Goal: Transaction & Acquisition: Purchase product/service

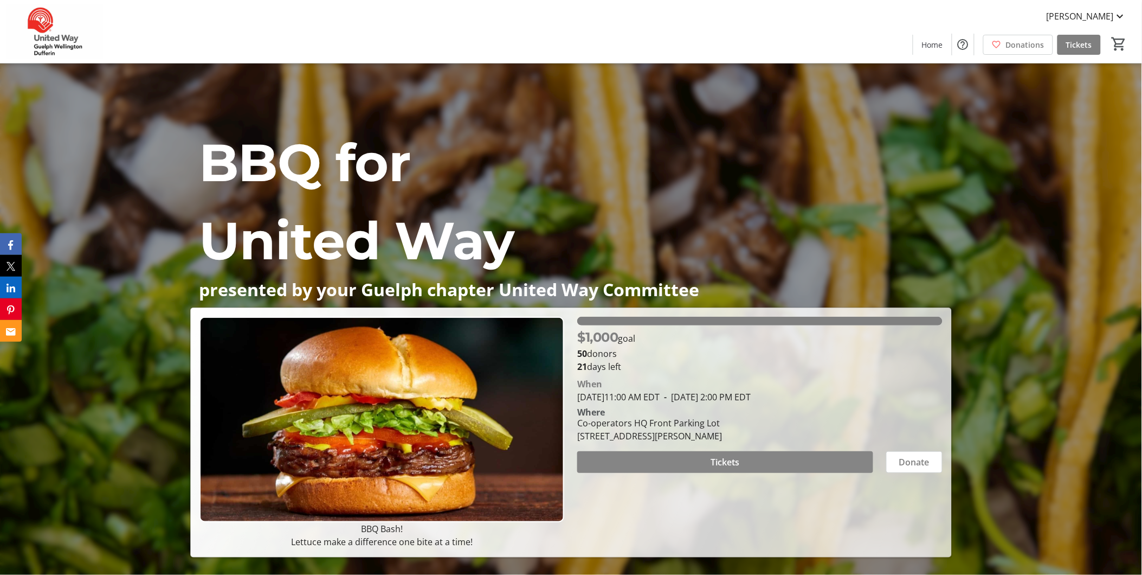
click at [783, 455] on span at bounding box center [724, 462] width 295 height 26
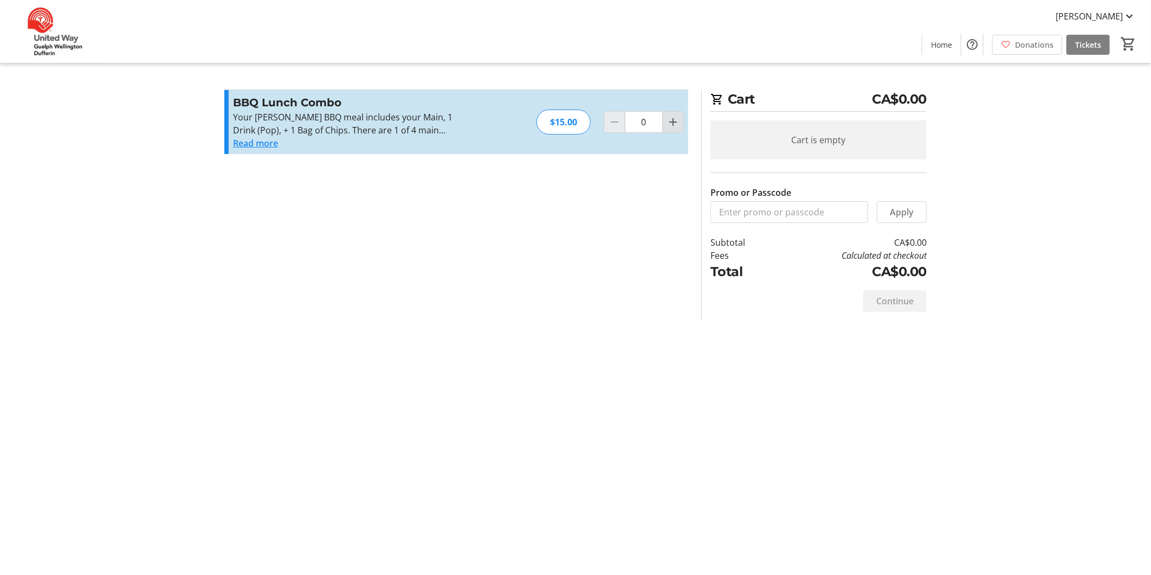
click at [678, 125] on mat-icon "Increment by one" at bounding box center [673, 121] width 13 height 13
type input "1"
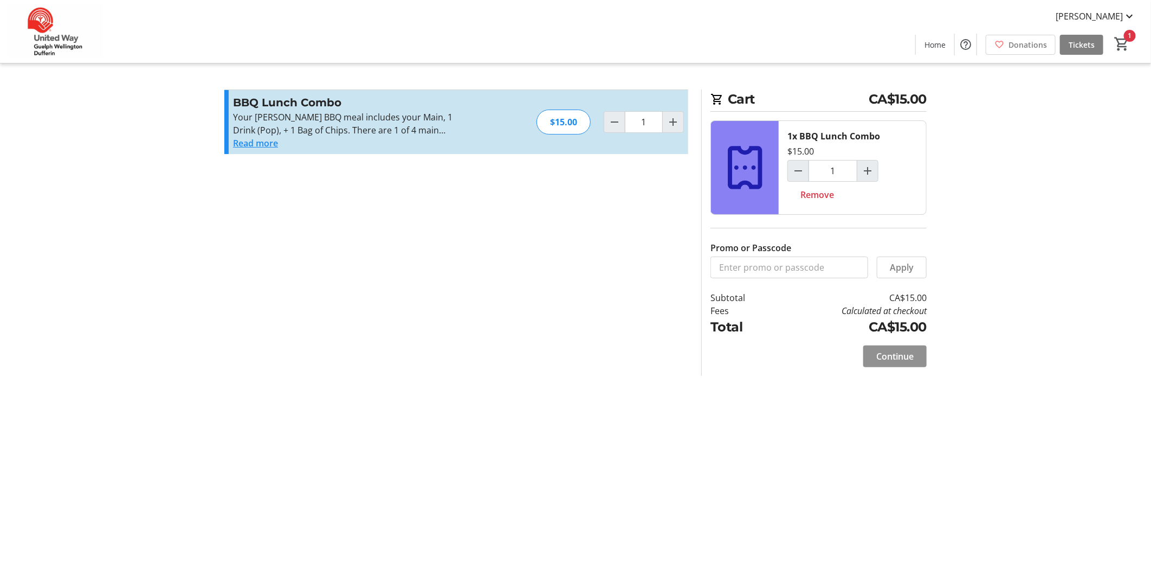
click at [886, 352] on span "Continue" at bounding box center [894, 356] width 37 height 13
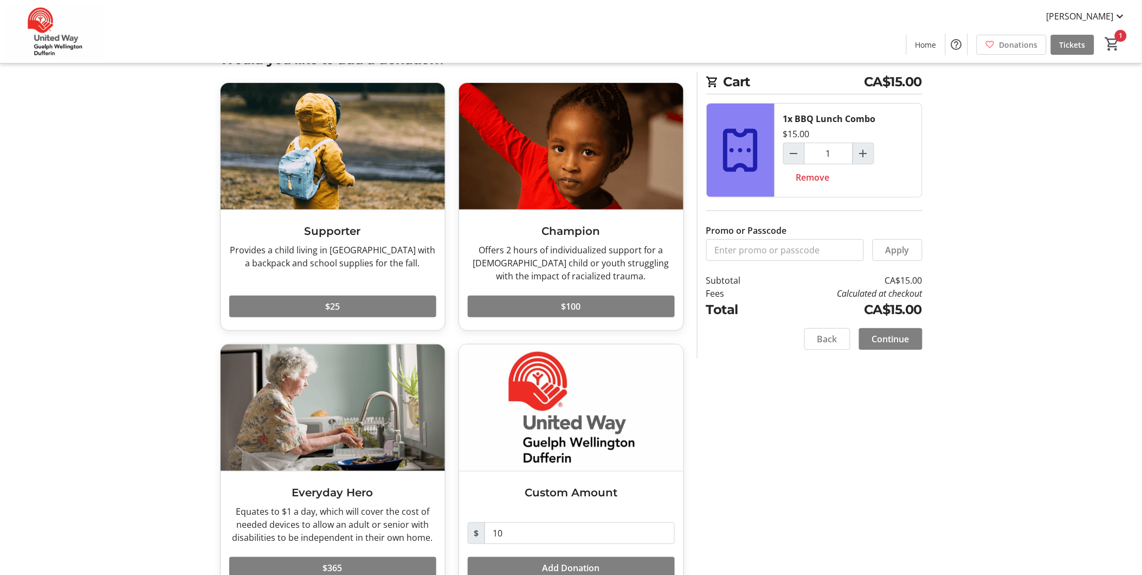
scroll to position [60, 0]
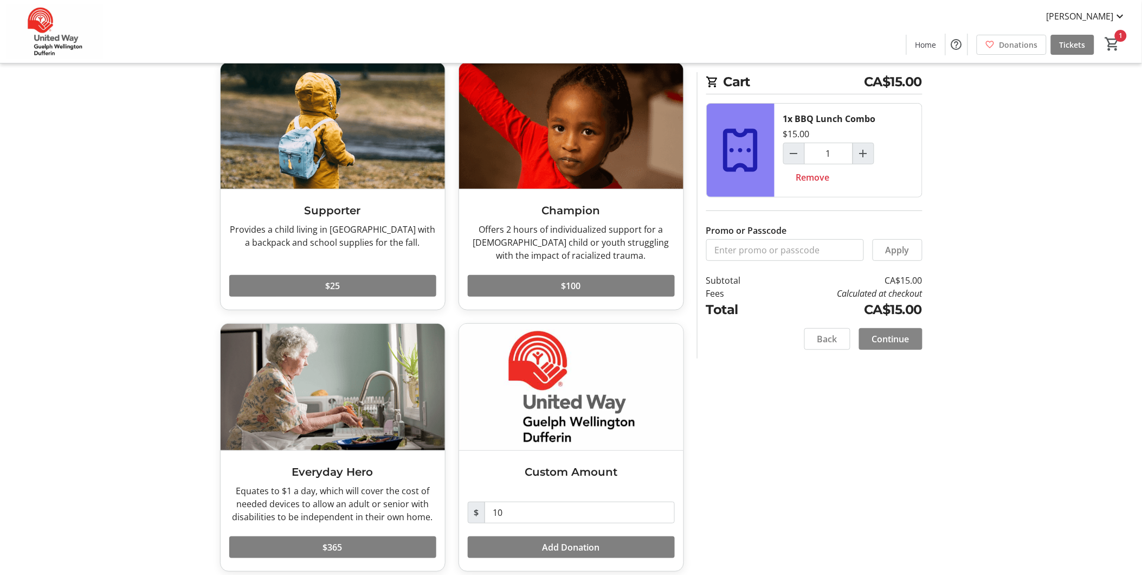
click at [902, 338] on span "Continue" at bounding box center [890, 338] width 37 height 13
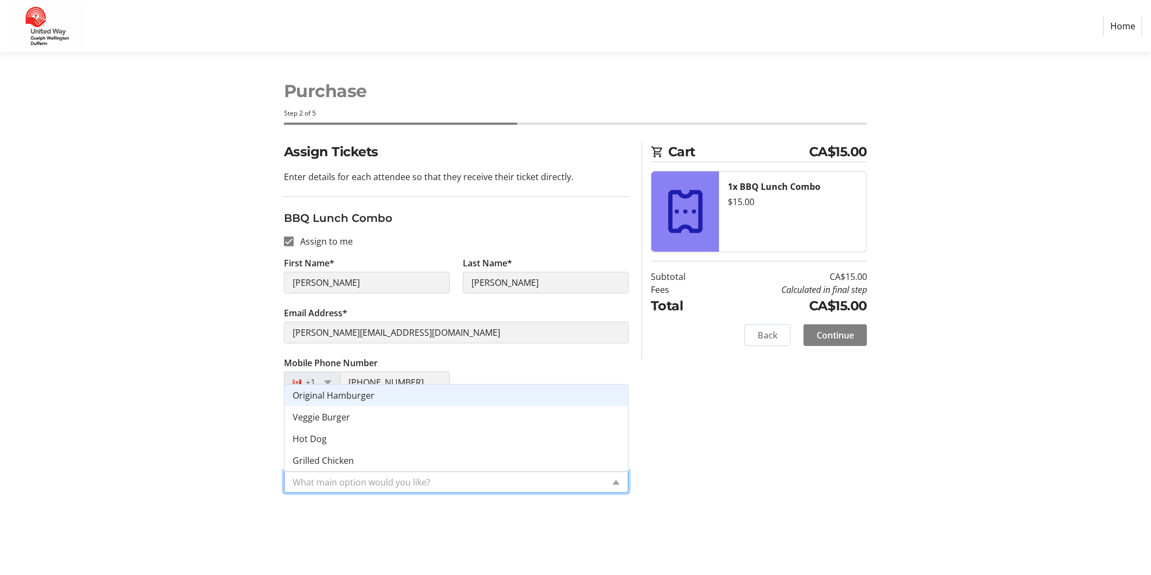
click at [537, 480] on input "What main option would you like?*" at bounding box center [448, 481] width 311 height 13
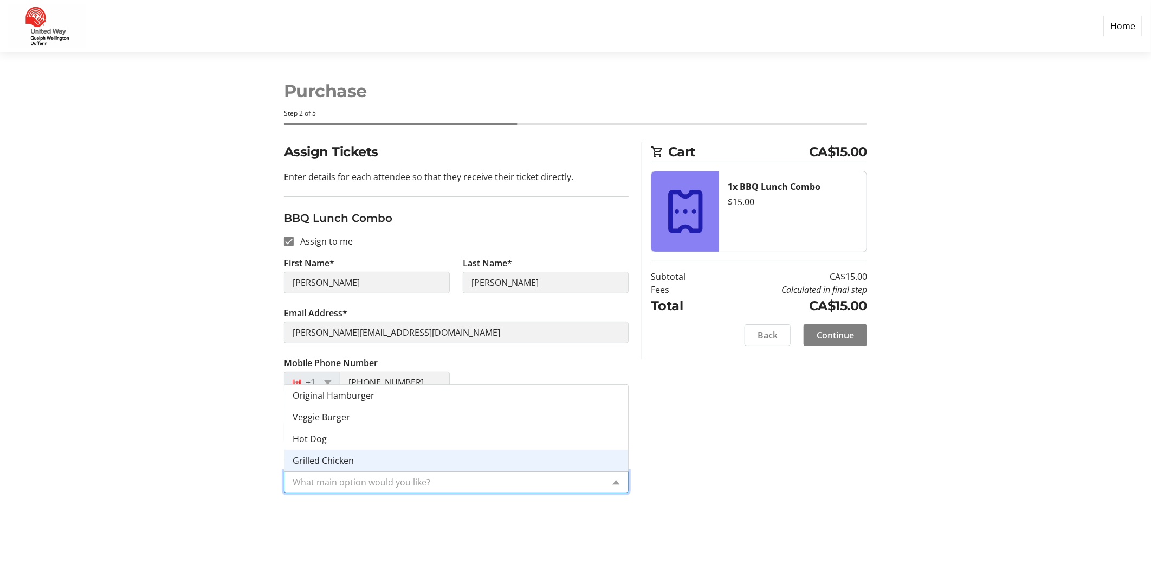
click at [359, 459] on div "Grilled Chicken" at bounding box center [457, 460] width 344 height 22
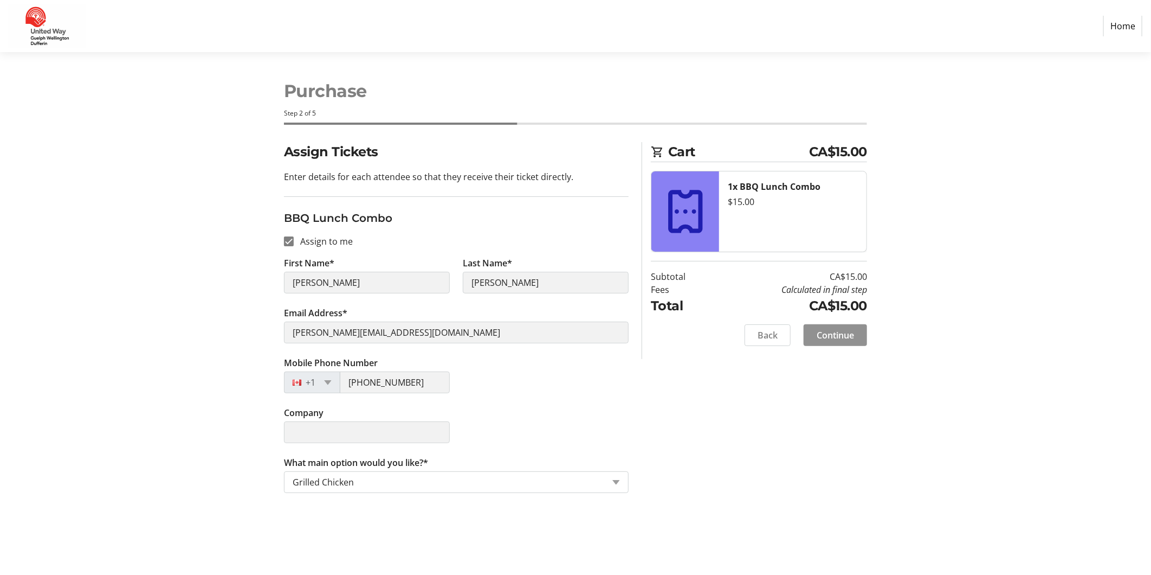
click at [841, 336] on span "Continue" at bounding box center [835, 334] width 37 height 13
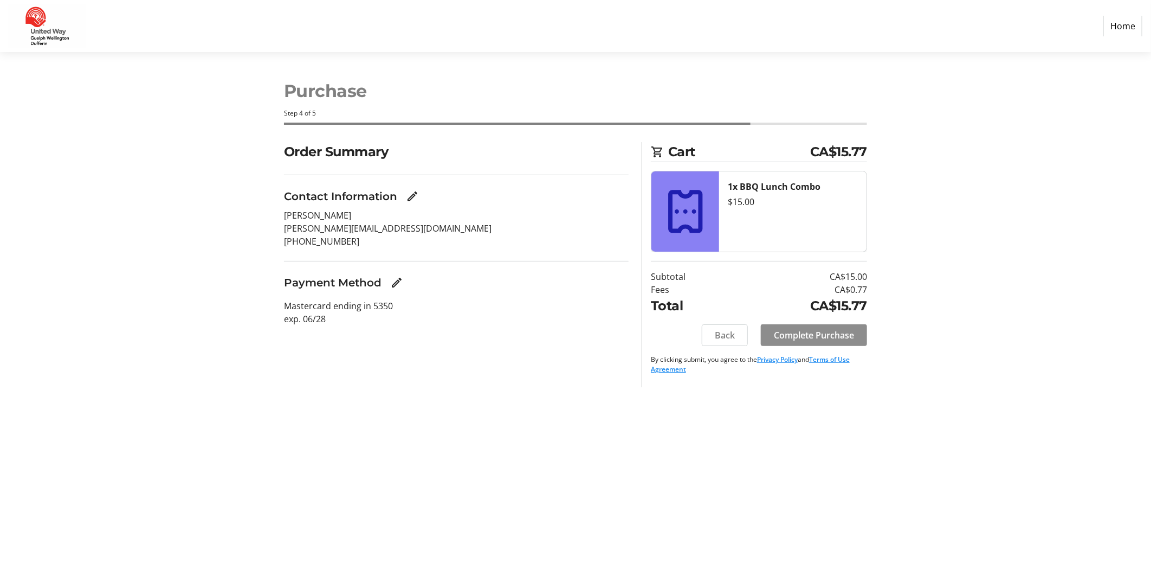
click at [841, 336] on span "Complete Purchase" at bounding box center [814, 334] width 80 height 13
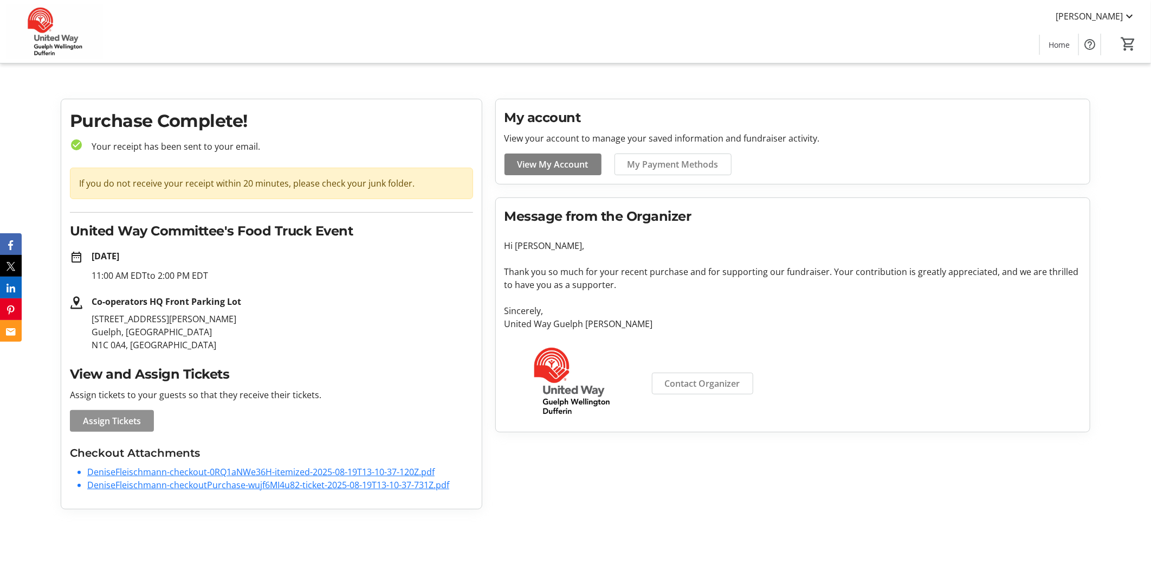
click at [141, 427] on span at bounding box center [112, 421] width 84 height 26
click at [287, 487] on link "DeniseFleischmann-checkoutPurchase-wujf6MI4u82-ticket-2025-08-19T13-10-37-731Z.…" at bounding box center [268, 485] width 362 height 12
